Goal: Book appointment/travel/reservation

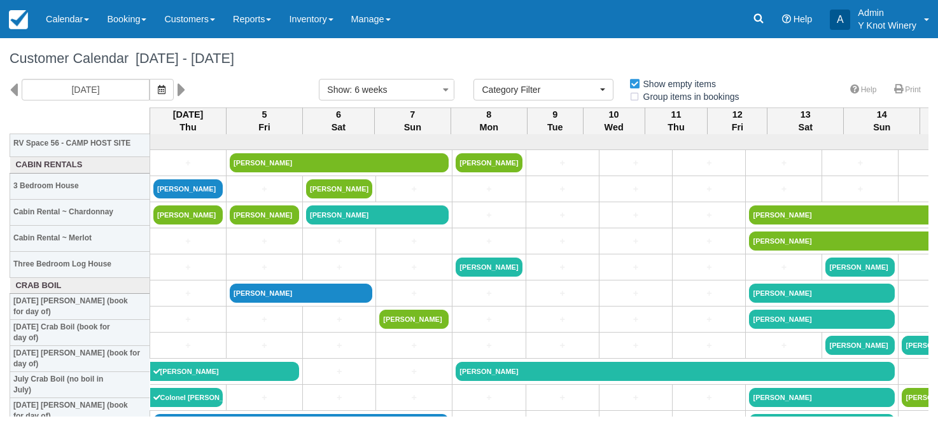
select select
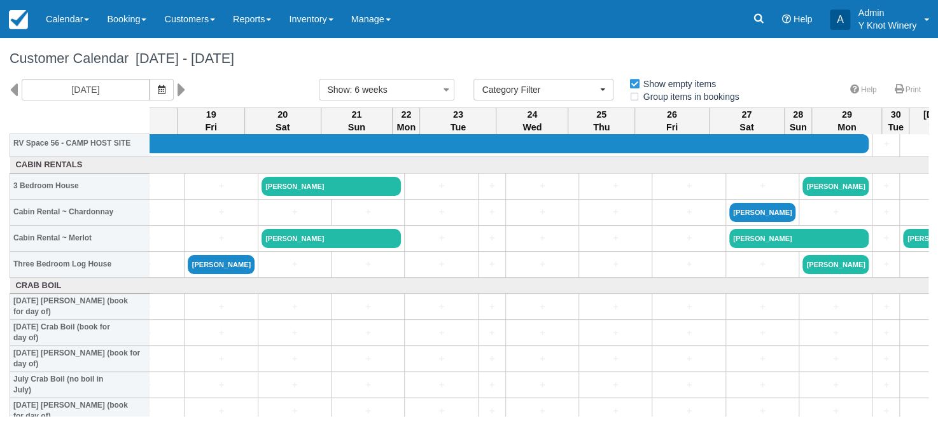
scroll to position [1507, 1013]
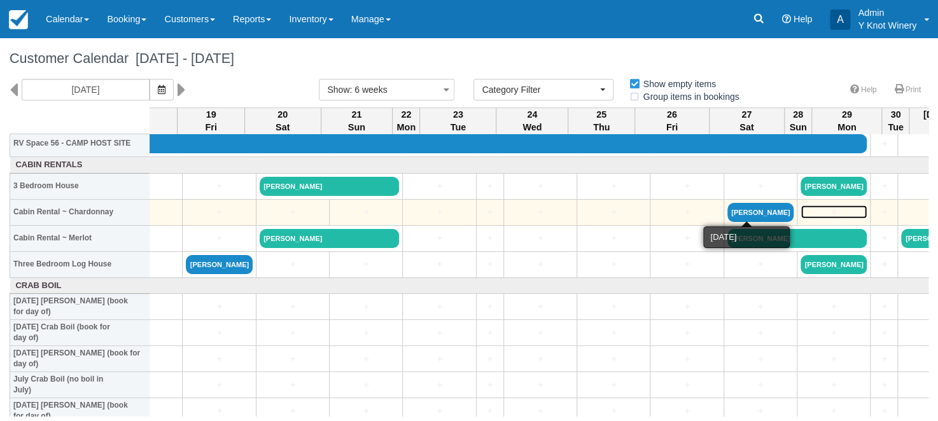
click at [801, 211] on link "+" at bounding box center [834, 212] width 66 height 13
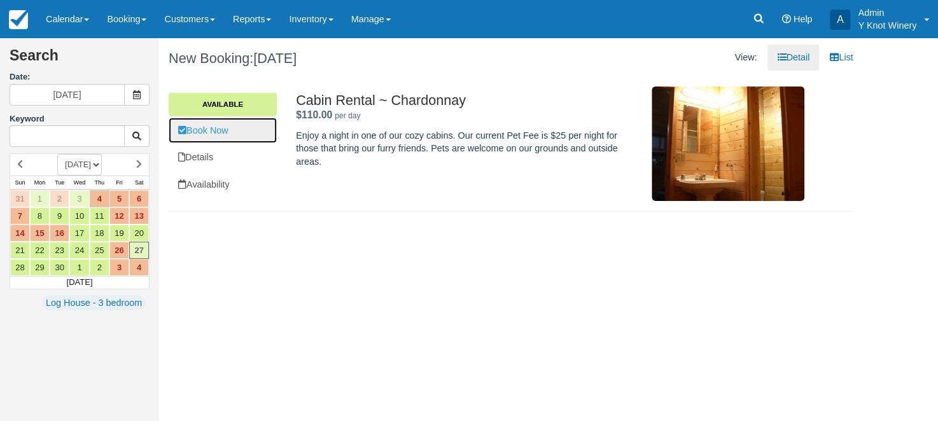
click at [220, 131] on link "Book Now" at bounding box center [223, 131] width 108 height 26
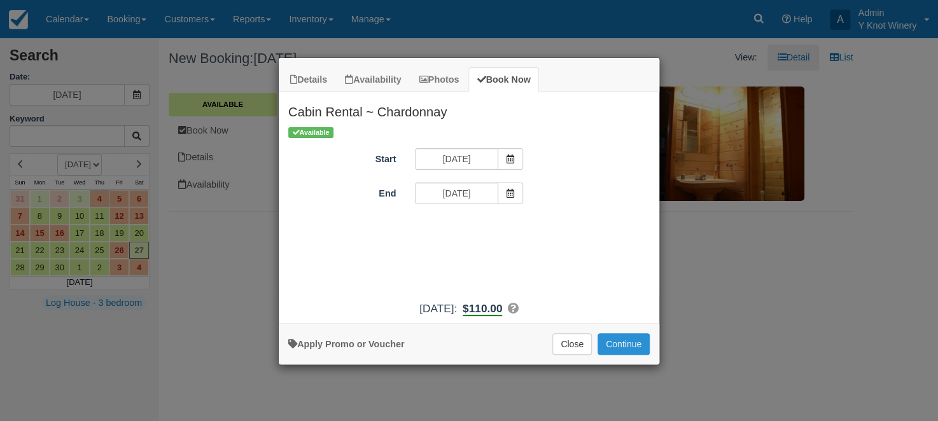
click at [628, 346] on button "Continue" at bounding box center [624, 345] width 52 height 22
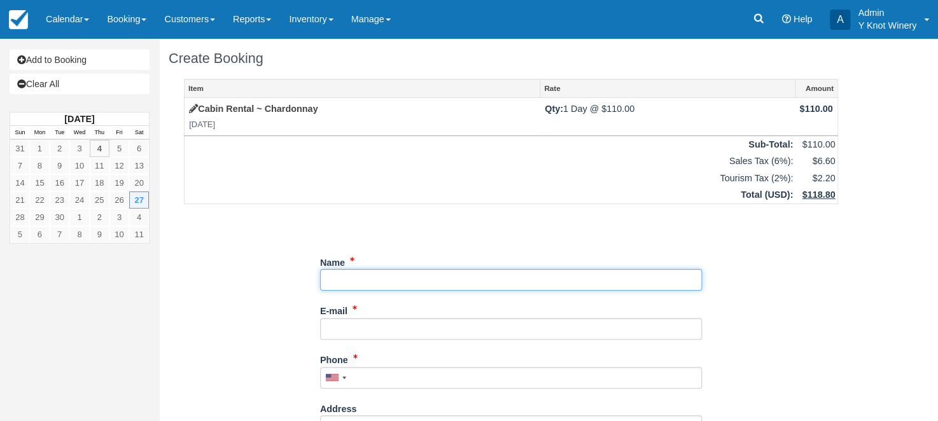
click at [337, 276] on input "Name" at bounding box center [511, 280] width 382 height 22
type input "Kristin Hughmanick"
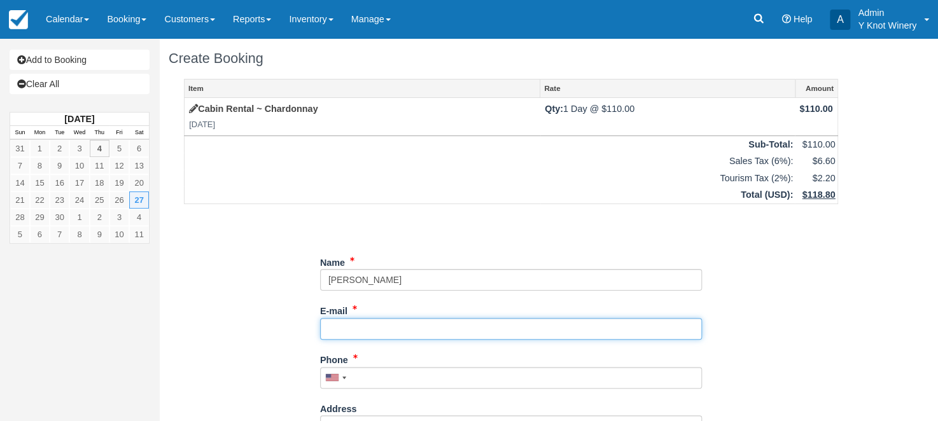
click at [345, 330] on input "E-mail" at bounding box center [511, 329] width 382 height 22
type input "[EMAIL_ADDRESS][DOMAIN_NAME]"
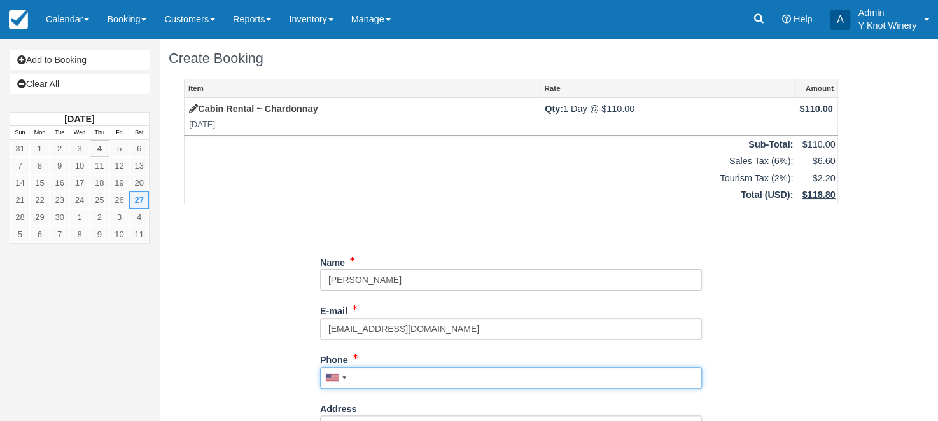
click at [369, 381] on input "Phone" at bounding box center [511, 378] width 382 height 22
type input "4"
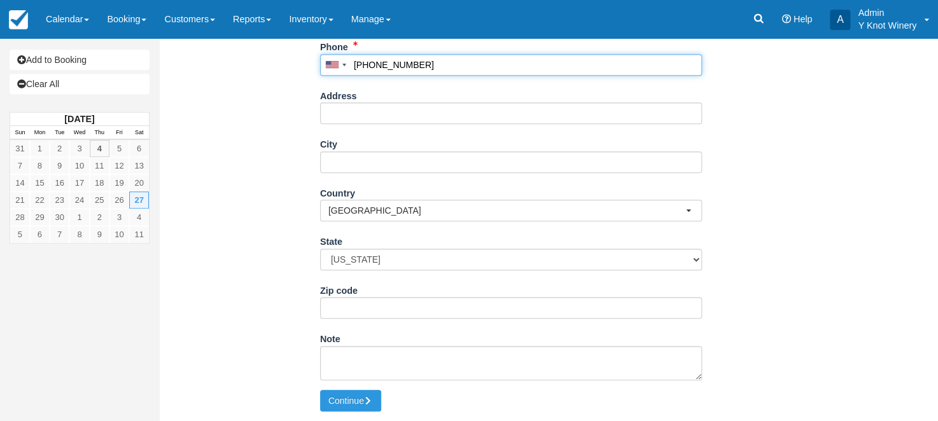
scroll to position [316, 0]
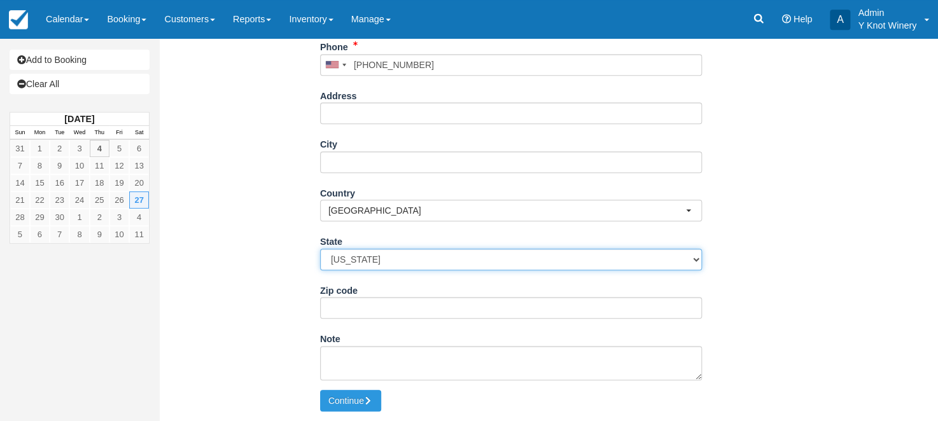
type input "[PHONE_NUMBER]"
click at [320, 249] on select "Alabama Alaska Arizona Arkansas California Colorado Connecticut Delaware Florid…" at bounding box center [511, 260] width 382 height 22
select select "MT"
click option "[US_STATE]" at bounding box center [0, 0] width 0 height 0
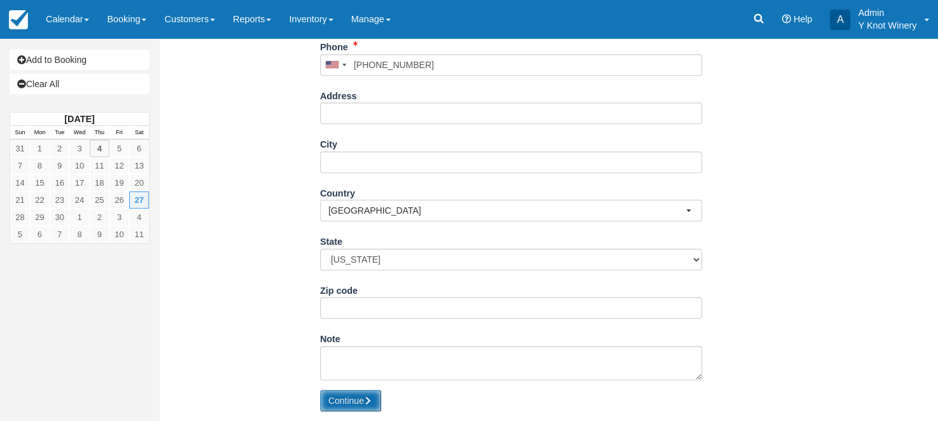
click at [347, 402] on button "Continue" at bounding box center [350, 401] width 61 height 22
type input "[PHONE_NUMBER]"
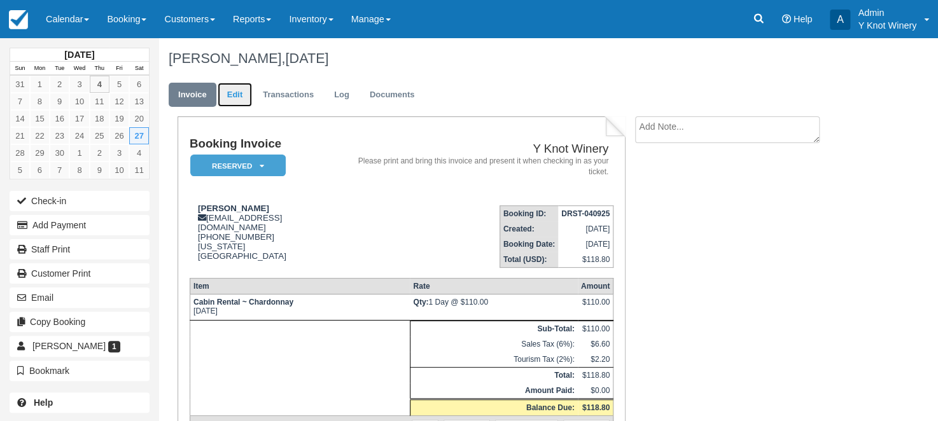
click at [244, 97] on link "Edit" at bounding box center [235, 95] width 34 height 25
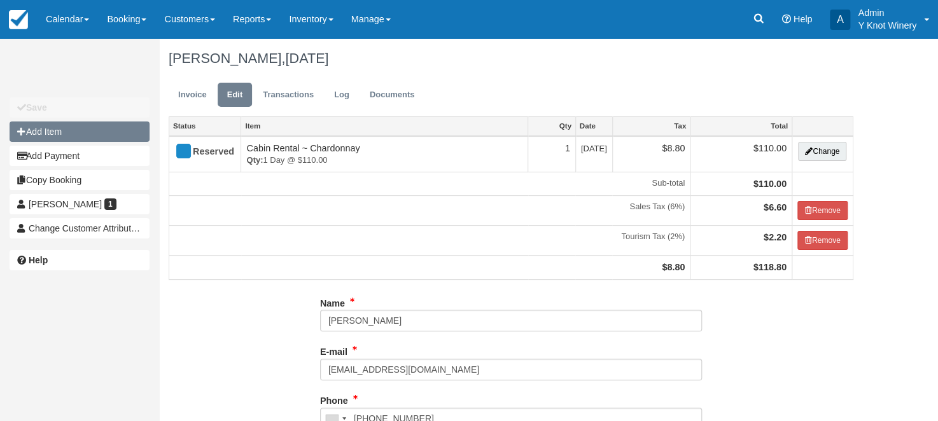
type input "[PHONE_NUMBER]"
click at [122, 125] on button "Add Item" at bounding box center [80, 132] width 140 height 20
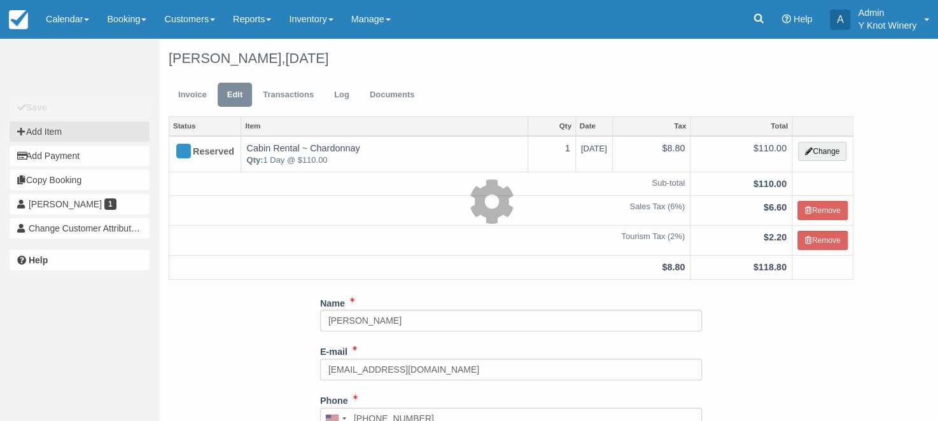
type input "0.00"
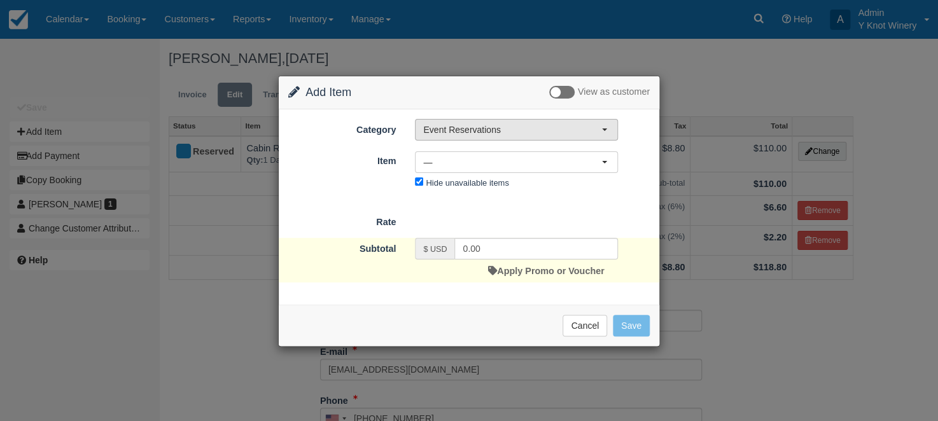
click at [612, 127] on button "Event Reservations" at bounding box center [516, 130] width 203 height 22
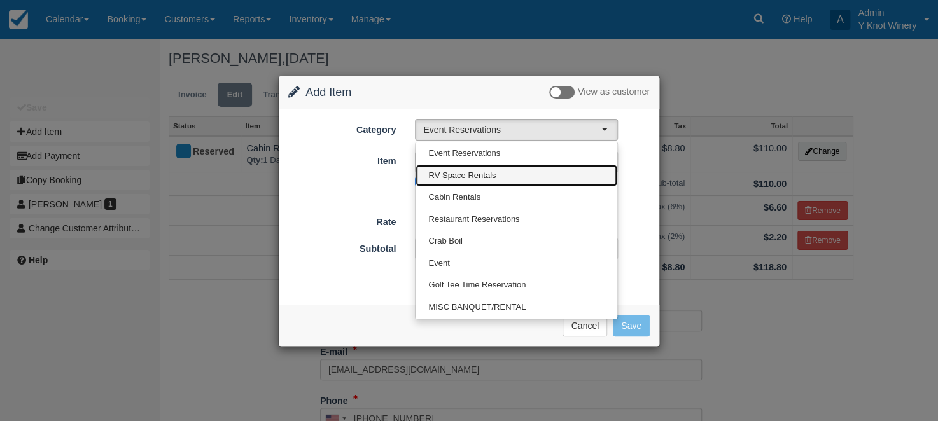
click at [520, 172] on link "RV Space Rentals" at bounding box center [517, 176] width 202 height 22
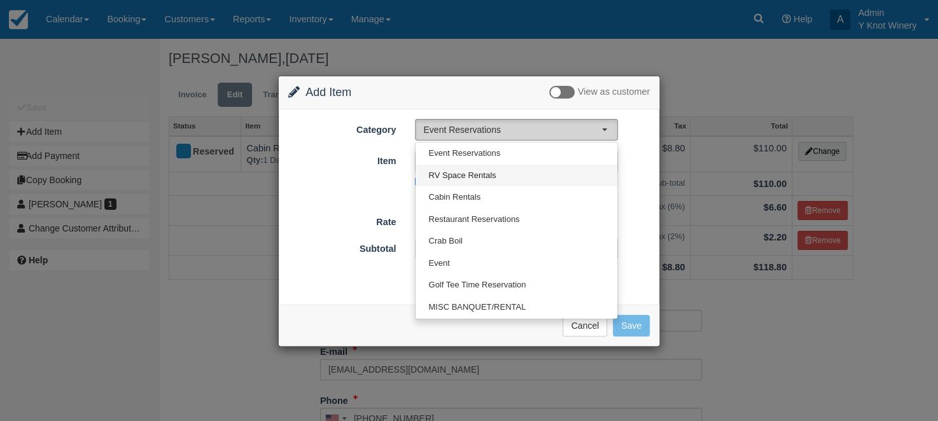
select select "3"
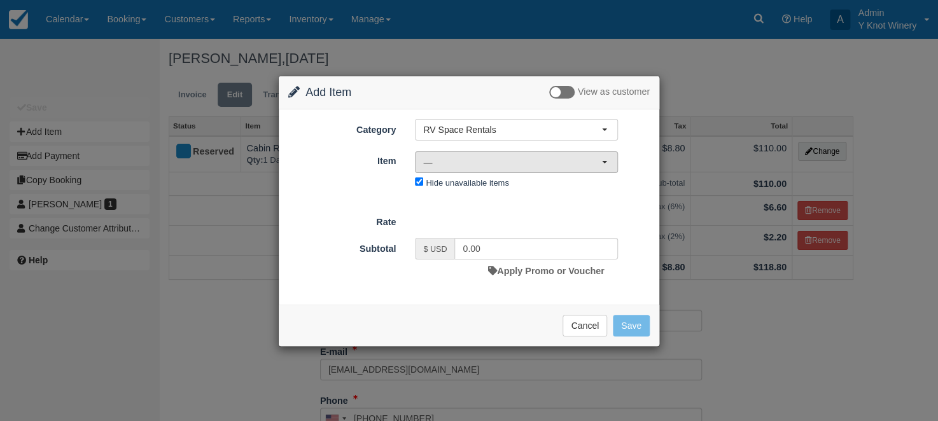
click at [607, 164] on button "—" at bounding box center [516, 163] width 203 height 22
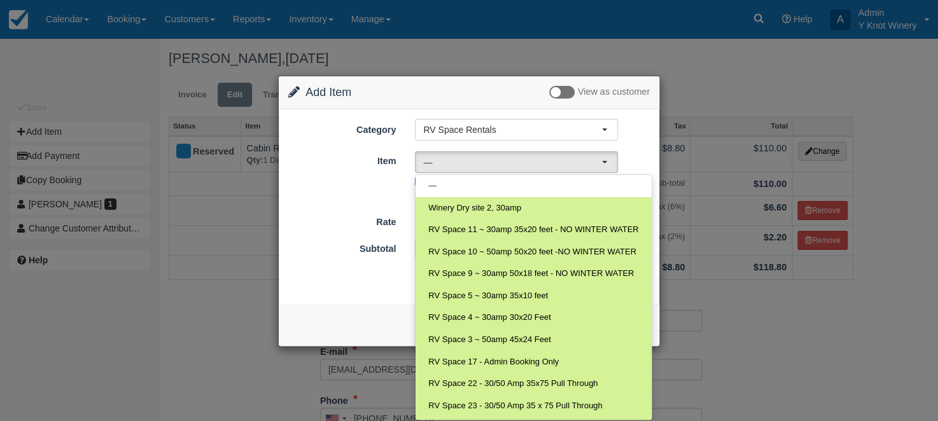
click at [306, 188] on div "Item Nothing selected — — Winery Dry site 2, 30amp RV Space 11 ~ 30amp 35x20 fe…" at bounding box center [469, 171] width 381 height 42
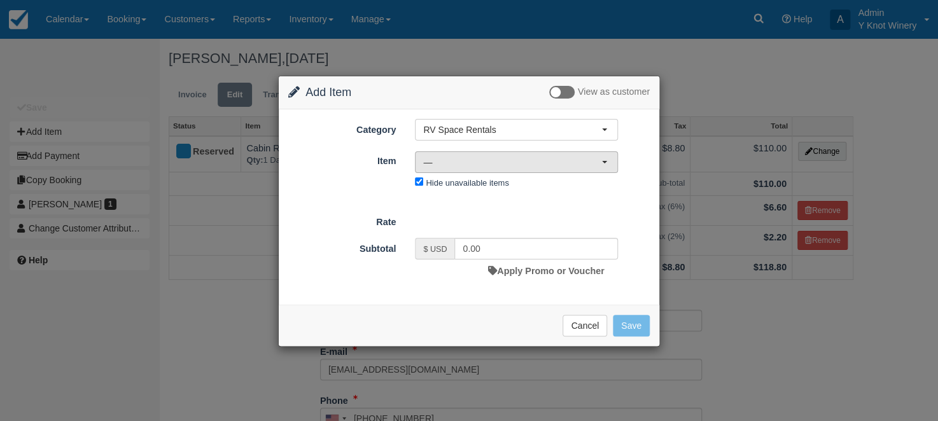
click at [607, 161] on span "button" at bounding box center [604, 162] width 5 height 3
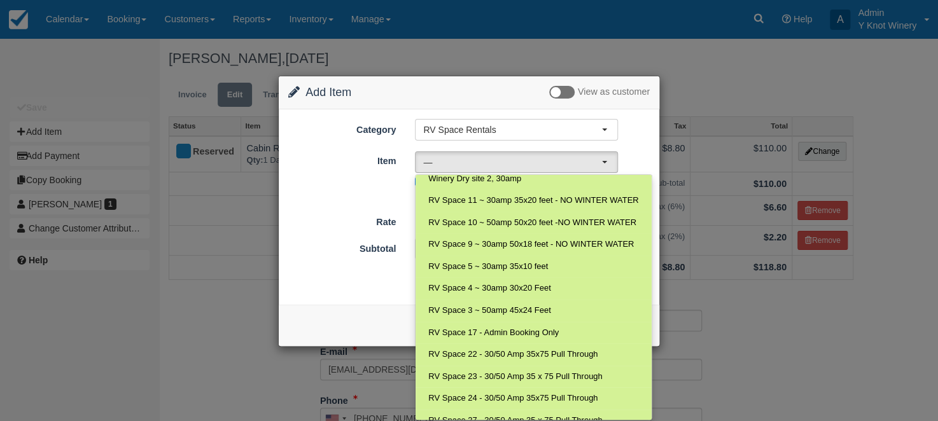
scroll to position [15, 0]
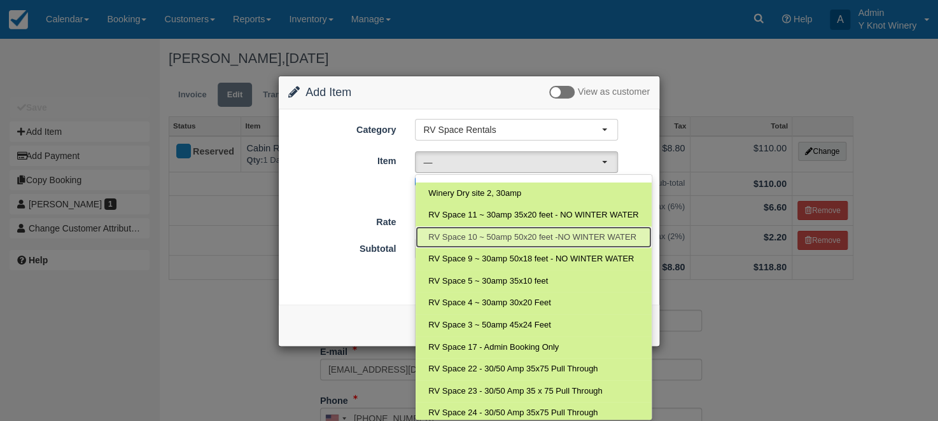
click at [528, 235] on span "RV Space 10 ~ 50amp 50x20 feet -NO WINTER WATER" at bounding box center [532, 238] width 208 height 12
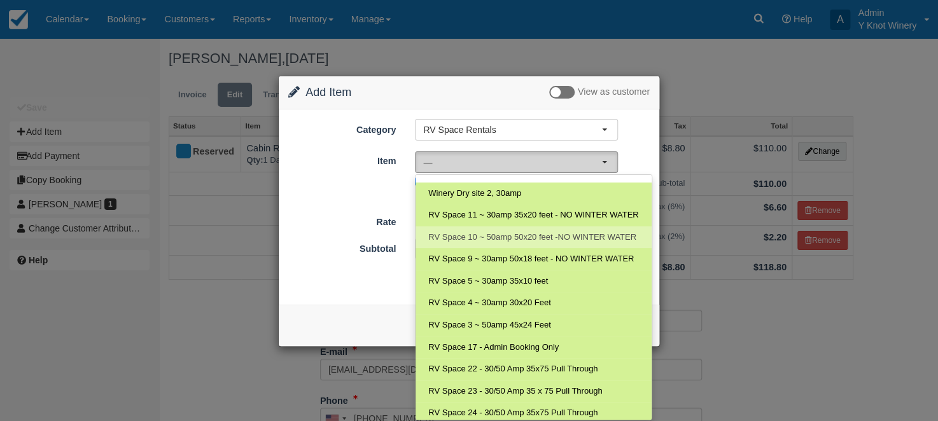
select select "22"
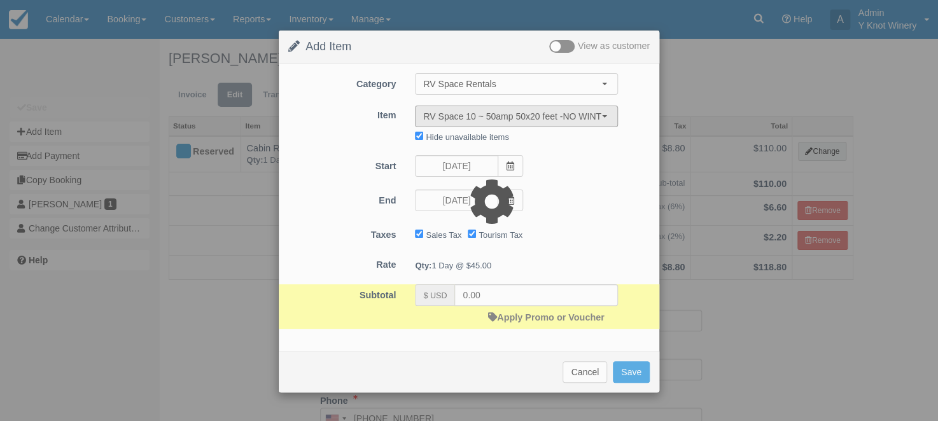
type input "45.00"
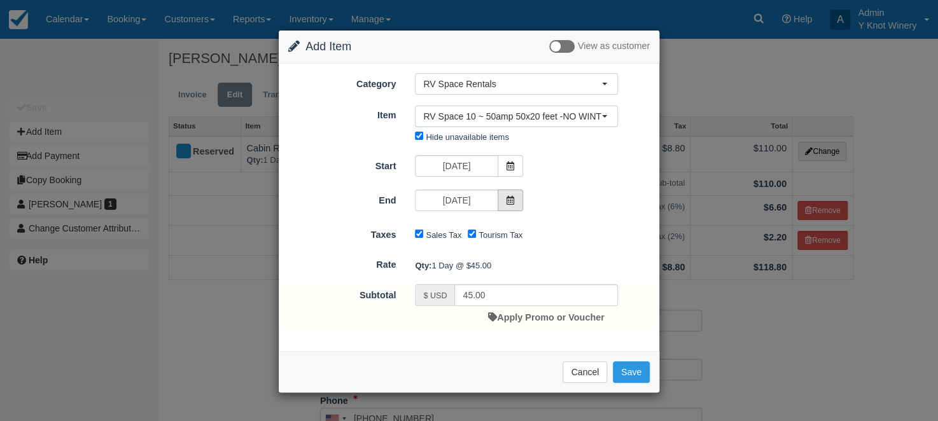
click at [508, 202] on icon at bounding box center [510, 200] width 9 height 9
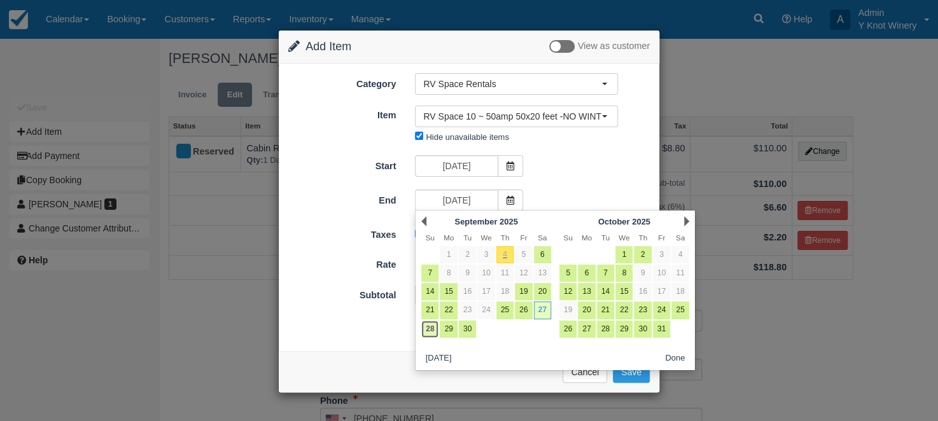
click at [430, 332] on link "28" at bounding box center [429, 329] width 17 height 17
type input "09/28/25"
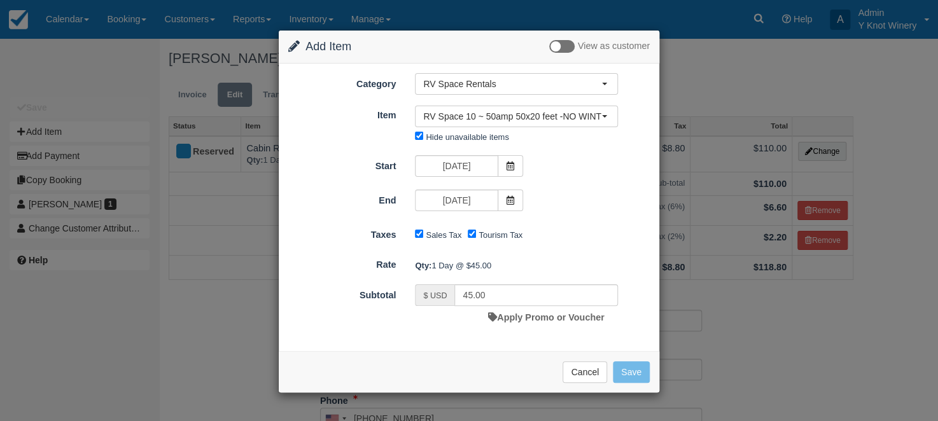
type input "90.00"
click at [548, 318] on link "Apply Promo or Voucher" at bounding box center [546, 318] width 116 height 10
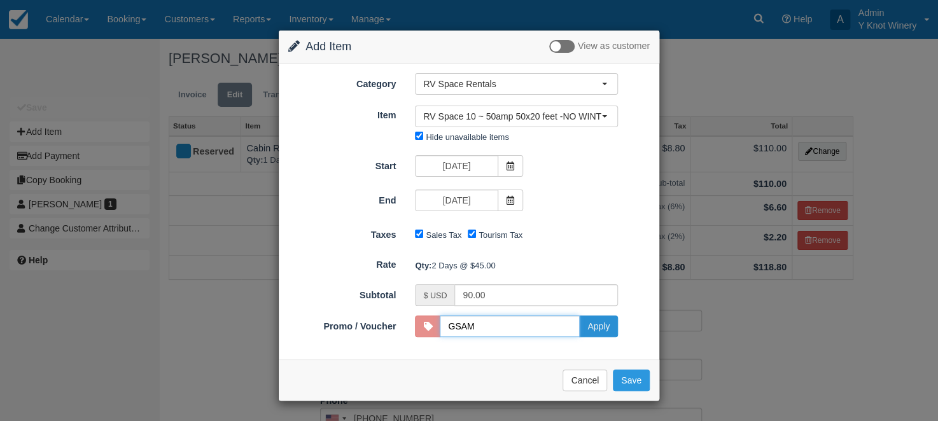
type input "GSAM"
click at [604, 325] on button "Apply" at bounding box center [598, 327] width 39 height 22
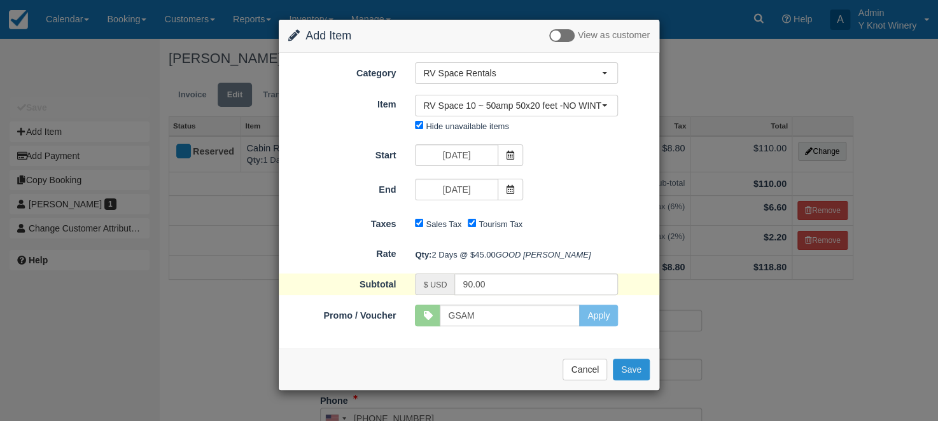
click at [630, 381] on button "Save" at bounding box center [631, 370] width 37 height 22
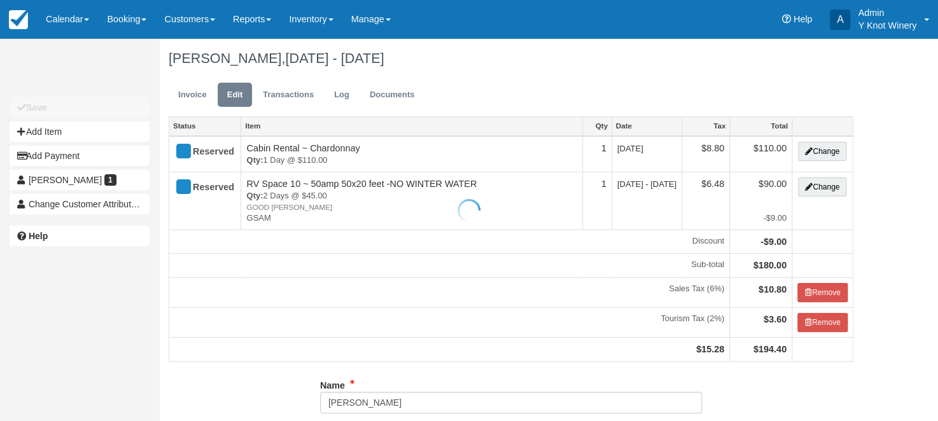
type input "[PHONE_NUMBER]"
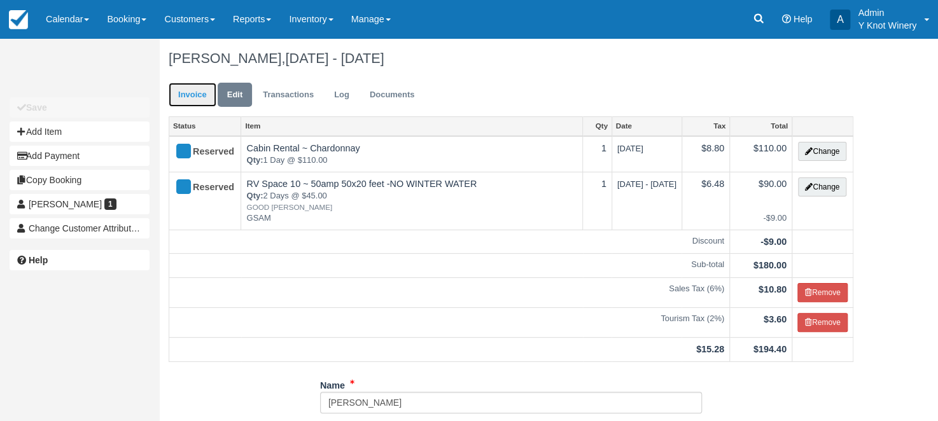
click at [184, 96] on link "Invoice" at bounding box center [193, 95] width 48 height 25
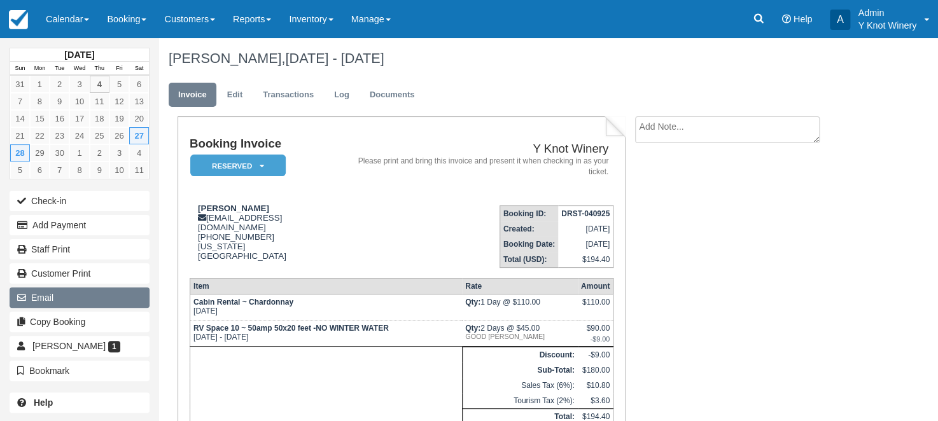
click at [60, 291] on button "Email" at bounding box center [80, 298] width 140 height 20
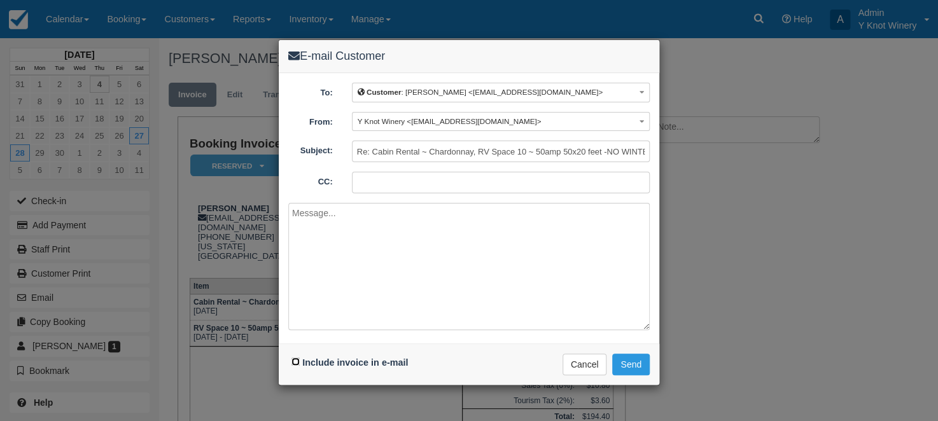
click at [292, 359] on input "Include invoice in e-mail" at bounding box center [296, 362] width 8 height 8
checkbox input "true"
click at [638, 361] on button "Send" at bounding box center [631, 365] width 38 height 22
